Goal: Task Accomplishment & Management: Manage account settings

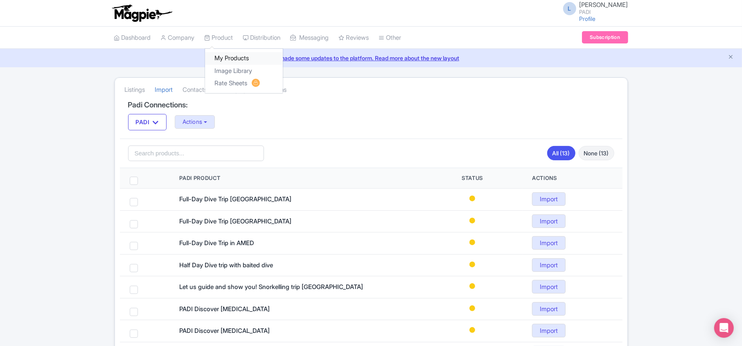
click at [222, 57] on link "My Products" at bounding box center [244, 58] width 78 height 13
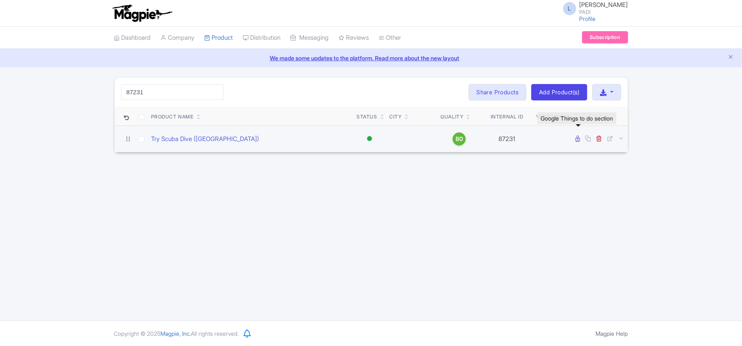
type input "87231"
click at [576, 141] on icon at bounding box center [578, 139] width 5 height 6
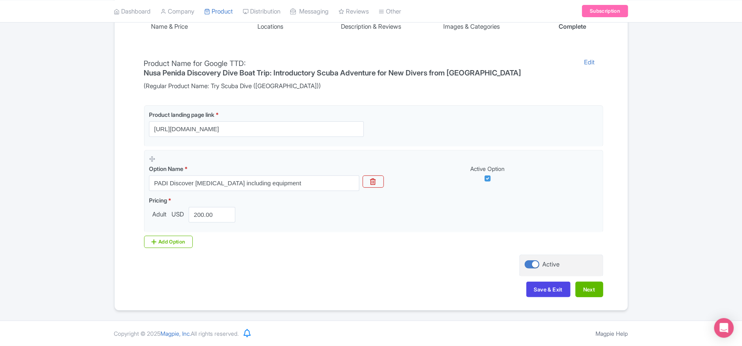
scroll to position [154, 0]
click at [122, 199] on div "Name & Price Locations Description & Reviews Images & Categories Complete Produ…" at bounding box center [372, 150] width 504 height 309
click at [584, 290] on button "Next" at bounding box center [590, 289] width 28 height 16
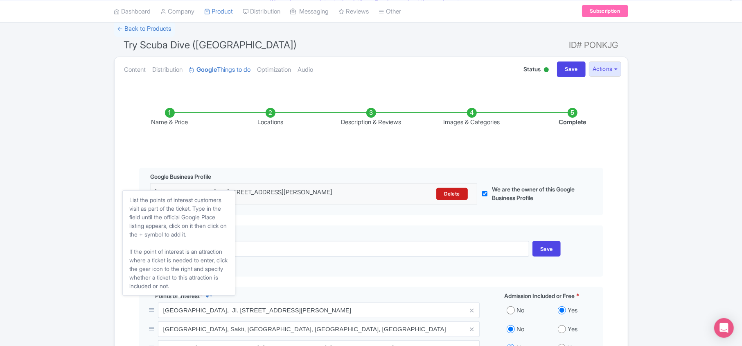
scroll to position [0, 0]
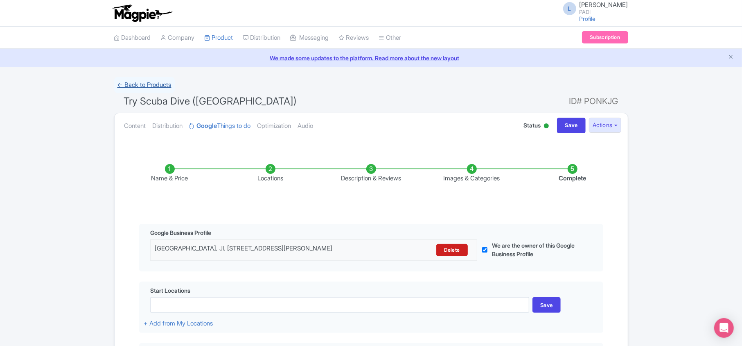
click at [155, 82] on link "← Back to Products" at bounding box center [144, 85] width 61 height 16
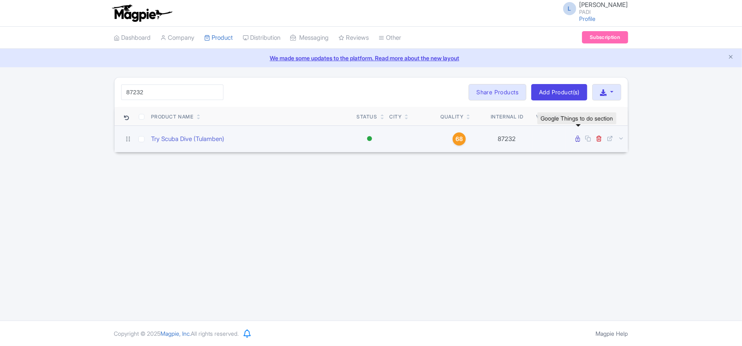
type input "87232"
click at [577, 137] on icon at bounding box center [578, 139] width 5 height 6
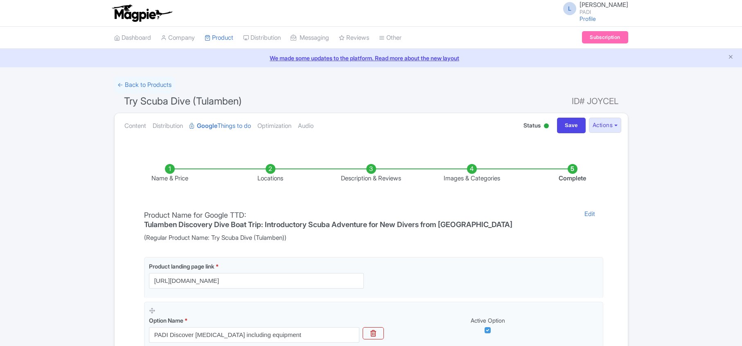
scroll to position [154, 0]
